Goal: Task Accomplishment & Management: Manage account settings

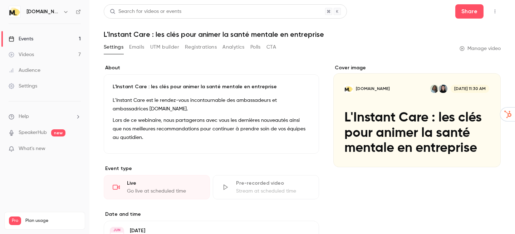
click at [54, 41] on link "Events 1" at bounding box center [44, 39] width 89 height 16
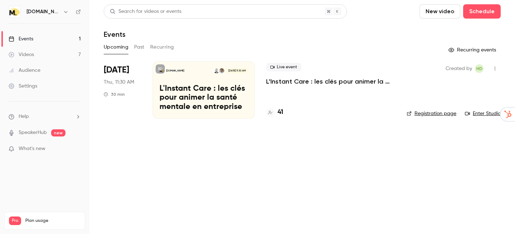
click at [168, 88] on p "L'Instant Care : les clés pour animer la santé mentale en entreprise" at bounding box center [203, 98] width 88 height 28
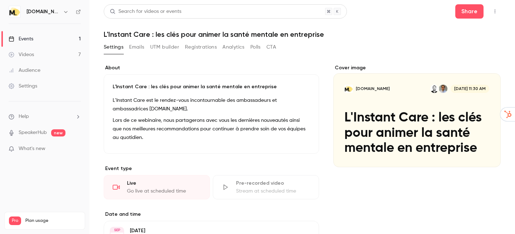
click at [233, 48] on button "Analytics" at bounding box center [233, 46] width 22 height 11
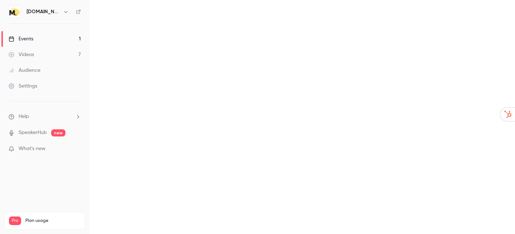
click at [256, 48] on main "Search for videos or events Share L'Instant Care : les clés pour animer la sant…" at bounding box center [301, 117] width 425 height 234
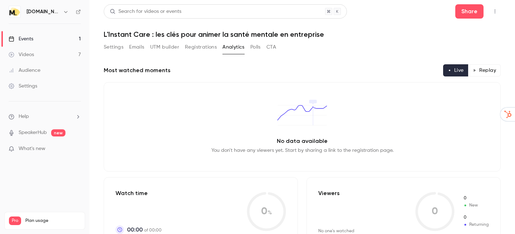
click at [256, 48] on button "Polls" at bounding box center [255, 46] width 10 height 11
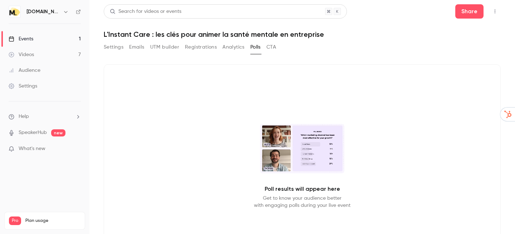
click at [274, 53] on div "Settings Emails UTM builder Registrations Analytics Polls CTA" at bounding box center [190, 48] width 172 height 14
click at [274, 48] on button "CTA" at bounding box center [271, 46] width 10 height 11
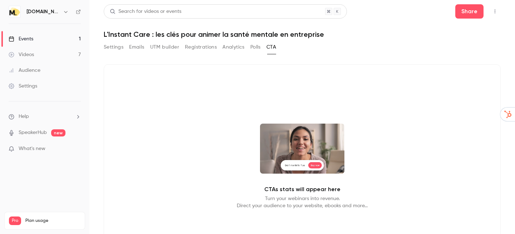
click at [125, 50] on div "Settings Emails UTM builder Registrations Analytics Polls CTA" at bounding box center [190, 46] width 172 height 11
click at [115, 48] on button "Settings" at bounding box center [114, 46] width 20 height 11
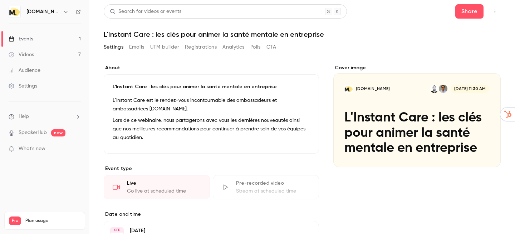
scroll to position [174, 0]
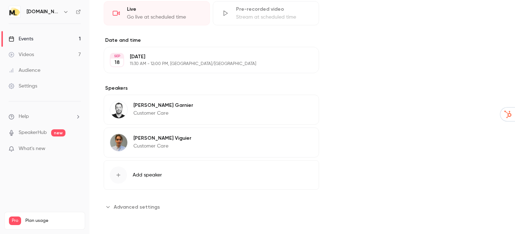
click at [154, 210] on span "Advanced settings" at bounding box center [137, 207] width 46 height 8
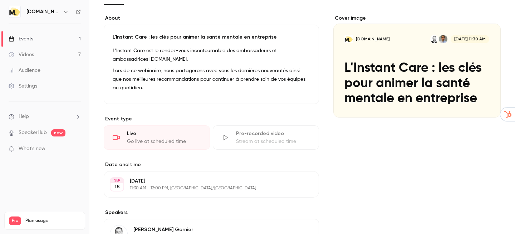
scroll to position [0, 0]
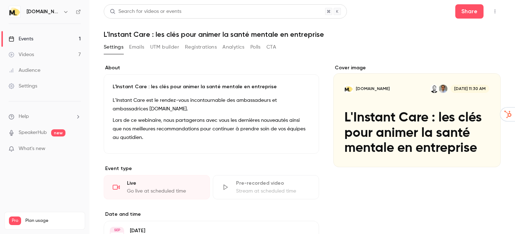
click at [146, 47] on div "Settings Emails UTM builder Registrations Analytics Polls CTA" at bounding box center [190, 46] width 172 height 11
click at [137, 47] on button "Emails" at bounding box center [136, 46] width 15 height 11
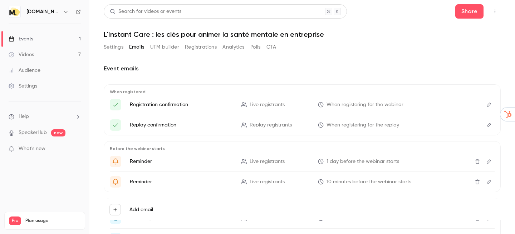
click at [180, 51] on div "Settings Emails UTM builder Registrations Analytics Polls CTA" at bounding box center [190, 46] width 172 height 11
click at [192, 52] on button "Registrations" at bounding box center [201, 46] width 32 height 11
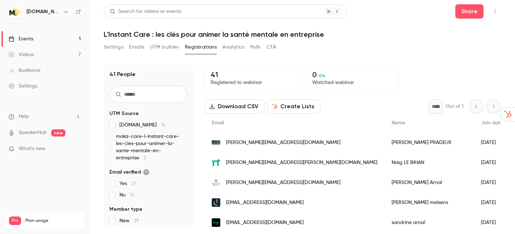
click at [62, 35] on link "Events 1" at bounding box center [44, 39] width 89 height 16
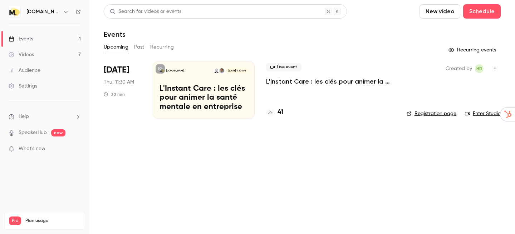
click at [63, 13] on icon "button" at bounding box center [66, 12] width 6 height 6
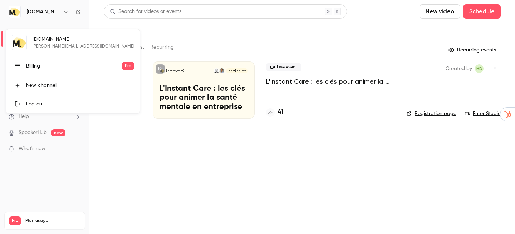
click at [127, 143] on div at bounding box center [257, 117] width 515 height 234
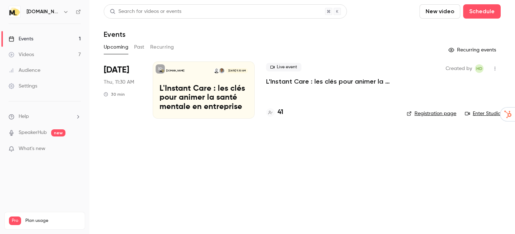
click at [281, 83] on p "L'Instant Care : les clés pour animer la santé mentale en entreprise" at bounding box center [330, 81] width 129 height 9
click at [481, 112] on link "Enter Studio" at bounding box center [483, 113] width 36 height 7
click at [146, 50] on div "Upcoming Past Recurring" at bounding box center [302, 46] width 397 height 11
click at [139, 48] on button "Past" at bounding box center [139, 46] width 10 height 11
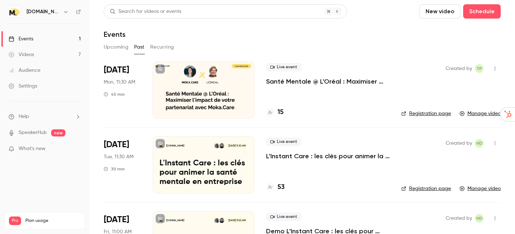
click at [58, 59] on link "Videos 7" at bounding box center [44, 55] width 89 height 16
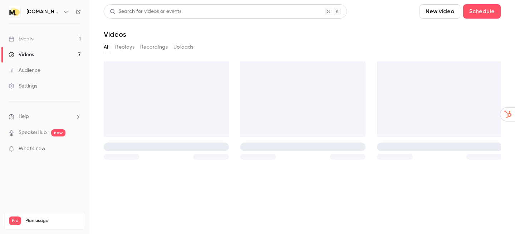
click at [51, 70] on link "Audience" at bounding box center [44, 71] width 89 height 16
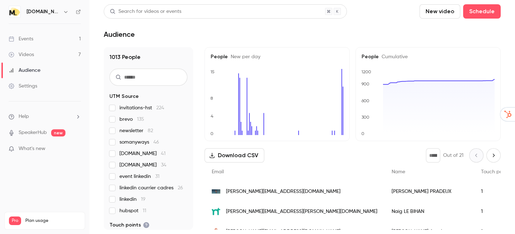
click at [48, 82] on link "Settings" at bounding box center [44, 86] width 89 height 16
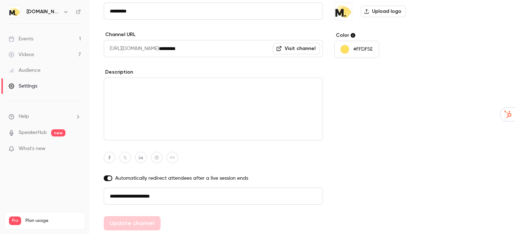
scroll to position [69, 0]
click at [40, 41] on link "Events 1" at bounding box center [44, 39] width 89 height 16
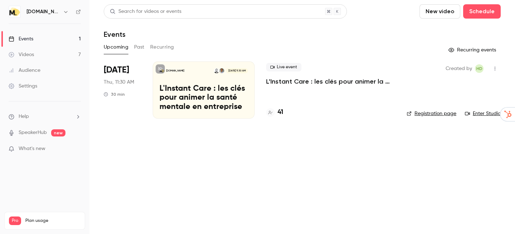
click at [273, 82] on p "L'Instant Care : les clés pour animer la santé mentale en entreprise" at bounding box center [330, 81] width 129 height 9
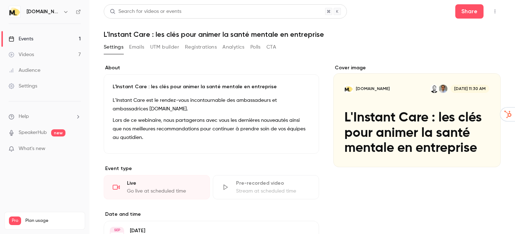
click at [29, 34] on link "Events 1" at bounding box center [44, 39] width 89 height 16
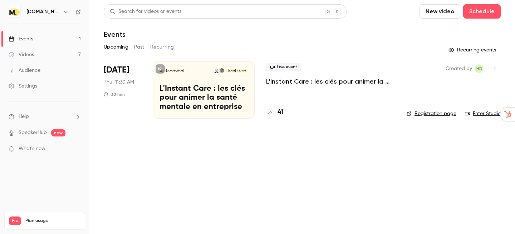
click at [18, 17] on img at bounding box center [14, 11] width 11 height 11
click at [14, 13] on img at bounding box center [14, 11] width 11 height 11
click at [35, 15] on h6 "[DOMAIN_NAME]" at bounding box center [43, 11] width 34 height 7
click at [439, 13] on button "New video" at bounding box center [439, 11] width 41 height 14
click at [399, 26] on div at bounding box center [257, 117] width 515 height 234
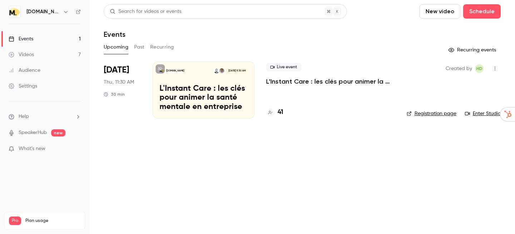
click at [33, 40] on div "Events" at bounding box center [21, 38] width 25 height 7
click at [49, 9] on h6 "[DOMAIN_NAME]" at bounding box center [43, 11] width 34 height 7
click at [63, 11] on icon "button" at bounding box center [66, 12] width 6 height 6
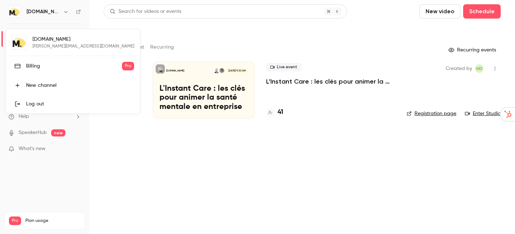
click at [81, 10] on div at bounding box center [257, 117] width 515 height 234
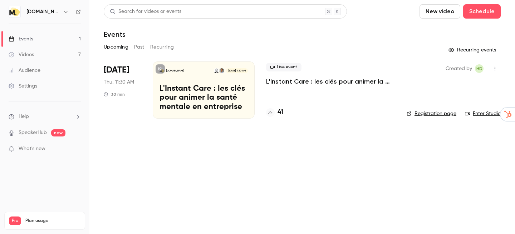
click at [79, 11] on icon at bounding box center [78, 12] width 4 height 4
click at [222, 3] on main "Search for videos or events New video Schedule Events Upcoming Past Recurring R…" at bounding box center [301, 117] width 425 height 234
click at [208, 14] on div "Search for videos or events" at bounding box center [225, 11] width 243 height 14
